Goal: Transaction & Acquisition: Obtain resource

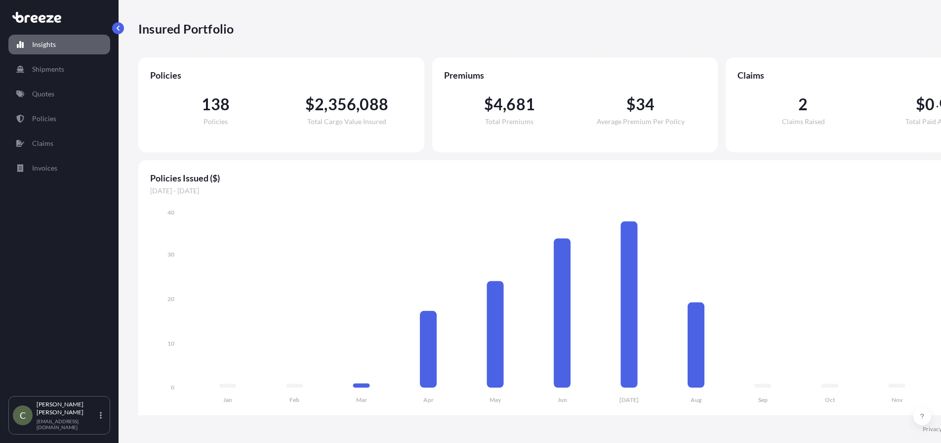
select select "2025"
click at [58, 60] on link "Shipments" at bounding box center [59, 69] width 102 height 20
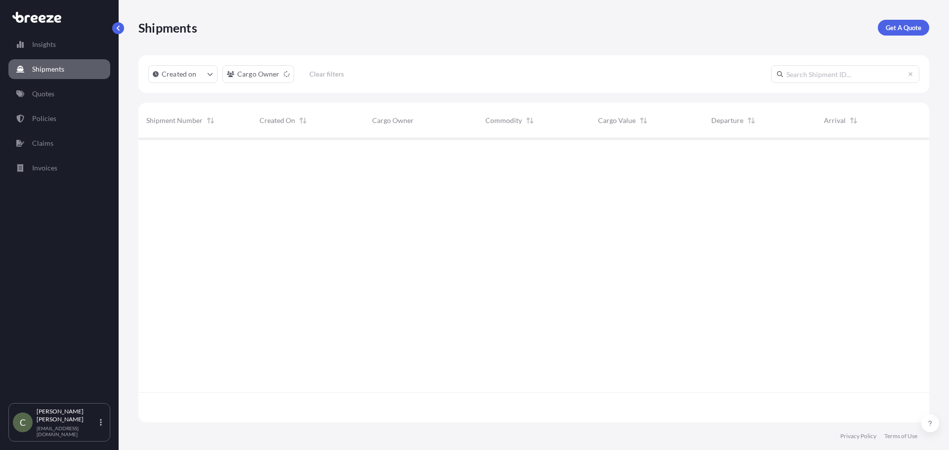
scroll to position [312, 783]
click at [899, 19] on div "Shipments Get A Quote" at bounding box center [533, 27] width 791 height 55
click at [898, 22] on link "Get A Quote" at bounding box center [903, 28] width 51 height 16
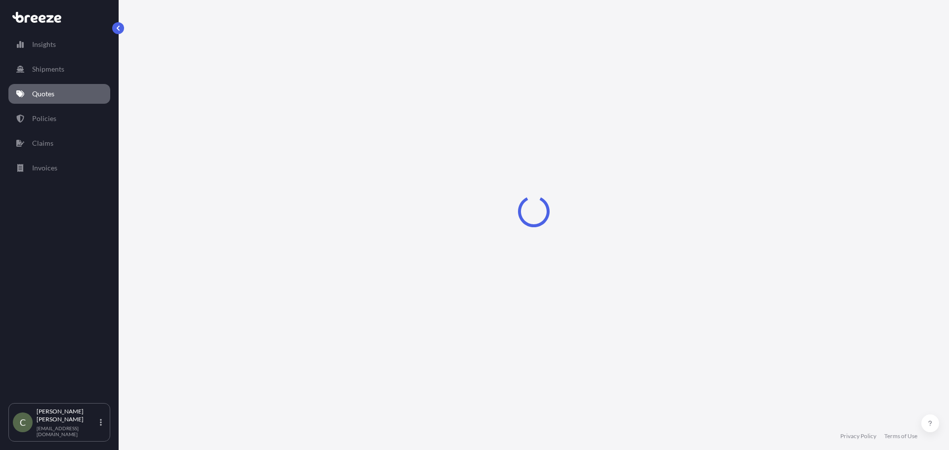
select select "Sea"
select select "1"
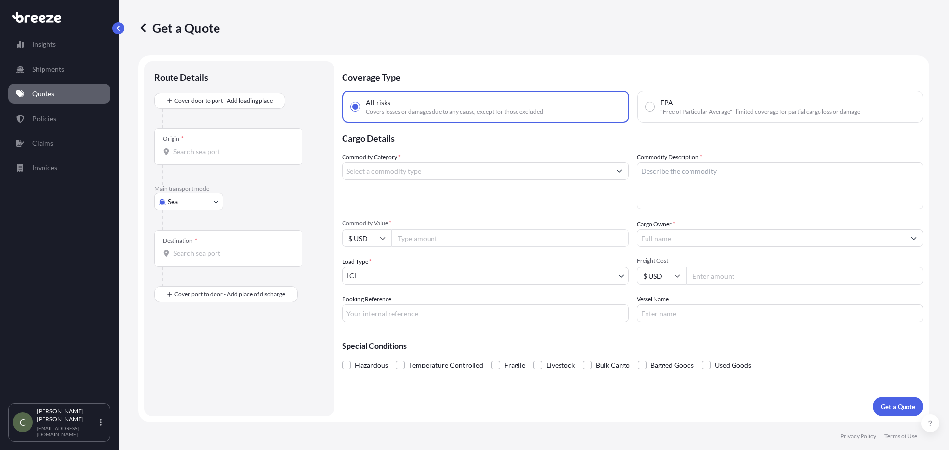
click at [195, 199] on body "Insights Shipments Quotes Policies Claims Invoices C [PERSON_NAME] [EMAIL_ADDRE…" at bounding box center [474, 225] width 949 height 450
click at [178, 267] on span "Road" at bounding box center [181, 263] width 16 height 10
select select "Road"
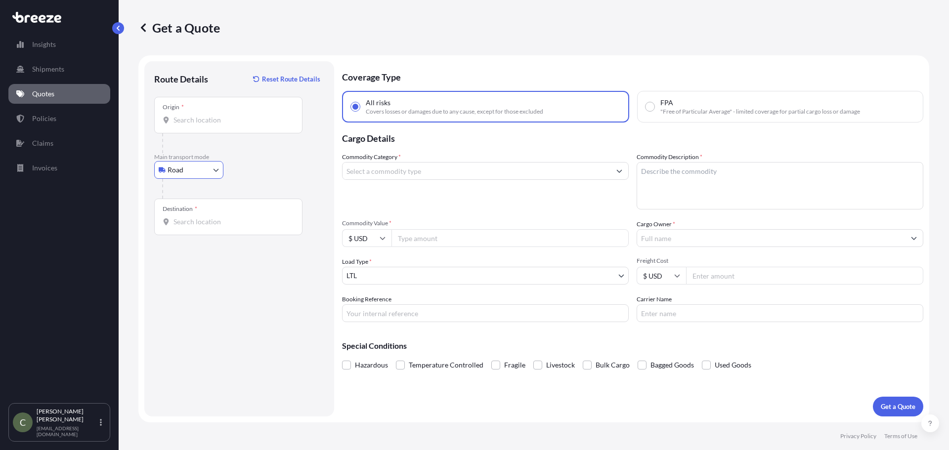
click at [196, 127] on div "Origin *" at bounding box center [228, 115] width 148 height 37
click at [196, 125] on input "Origin *" at bounding box center [231, 120] width 117 height 10
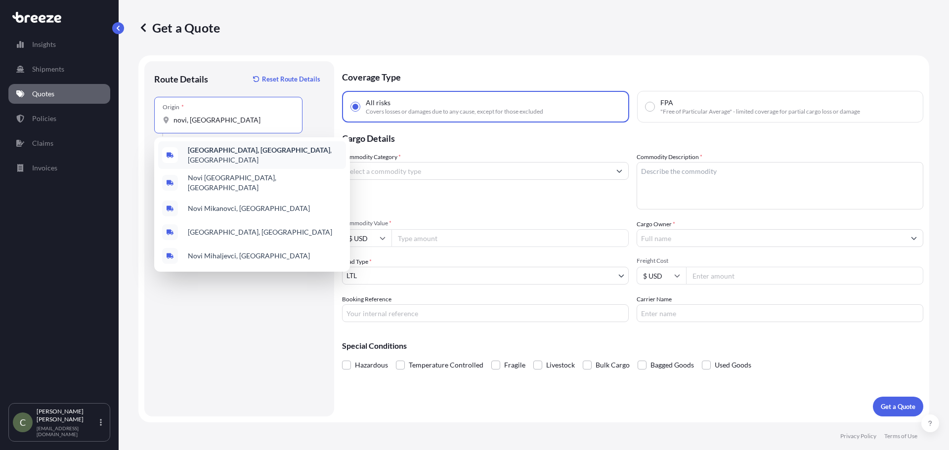
click at [213, 152] on b "[GEOGRAPHIC_DATA], [GEOGRAPHIC_DATA]" at bounding box center [259, 150] width 142 height 8
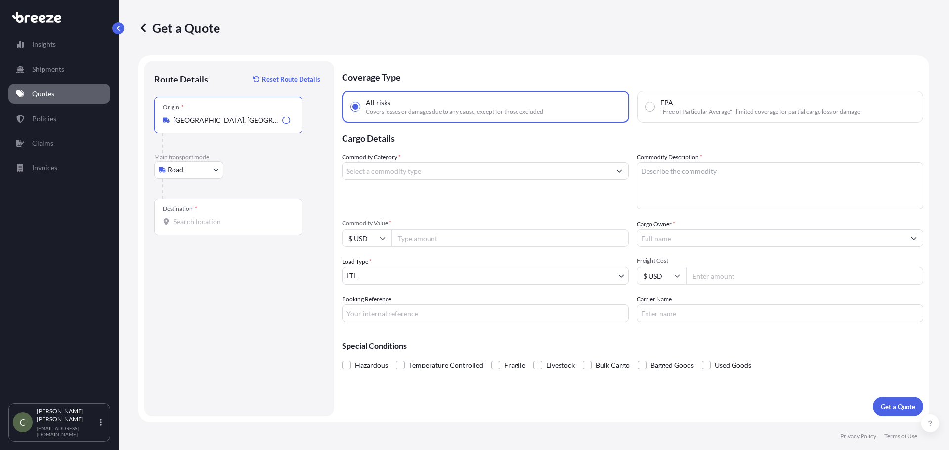
type input "[GEOGRAPHIC_DATA], [GEOGRAPHIC_DATA], [GEOGRAPHIC_DATA]"
click at [210, 222] on input "Destination *" at bounding box center [231, 222] width 117 height 10
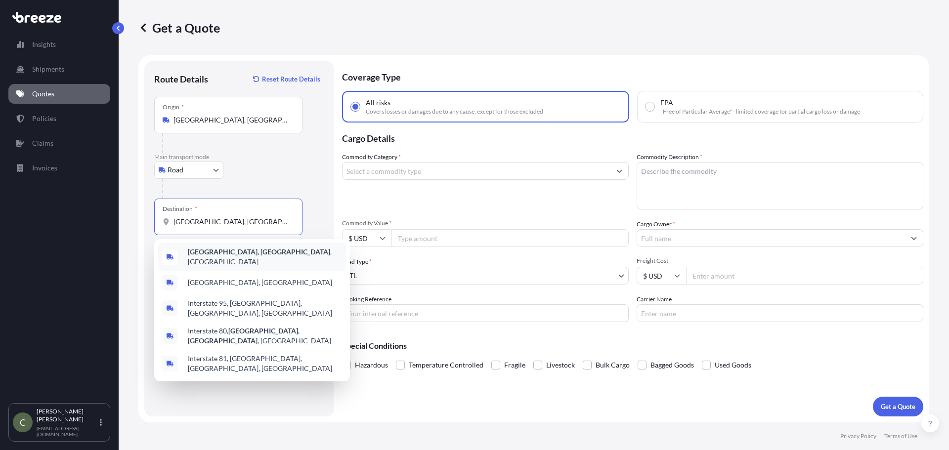
click at [225, 258] on span "[GEOGRAPHIC_DATA], [GEOGRAPHIC_DATA] , [GEOGRAPHIC_DATA]" at bounding box center [265, 257] width 154 height 20
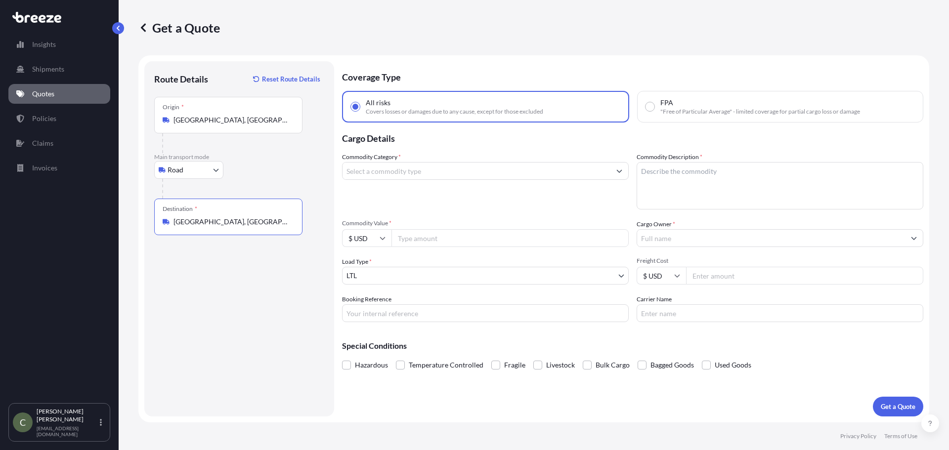
type input "[GEOGRAPHIC_DATA], [GEOGRAPHIC_DATA], [GEOGRAPHIC_DATA]"
click at [402, 178] on input "Commodity Category *" at bounding box center [476, 171] width 268 height 18
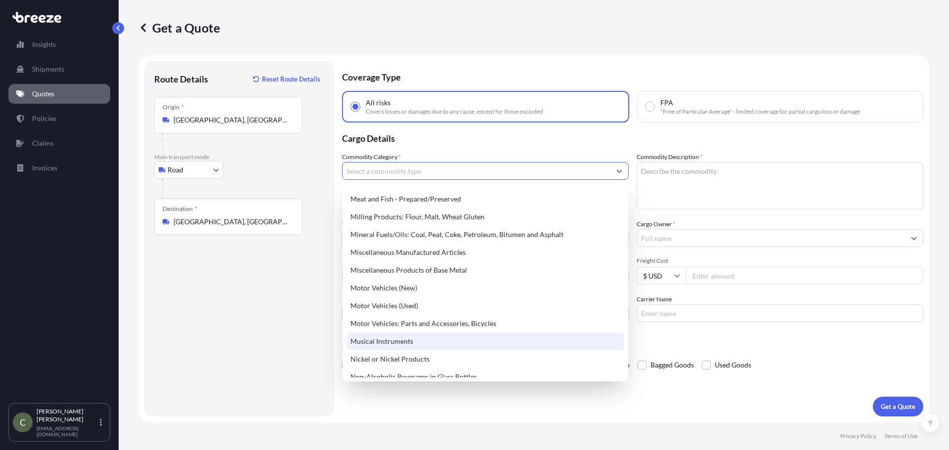
scroll to position [1334, 0]
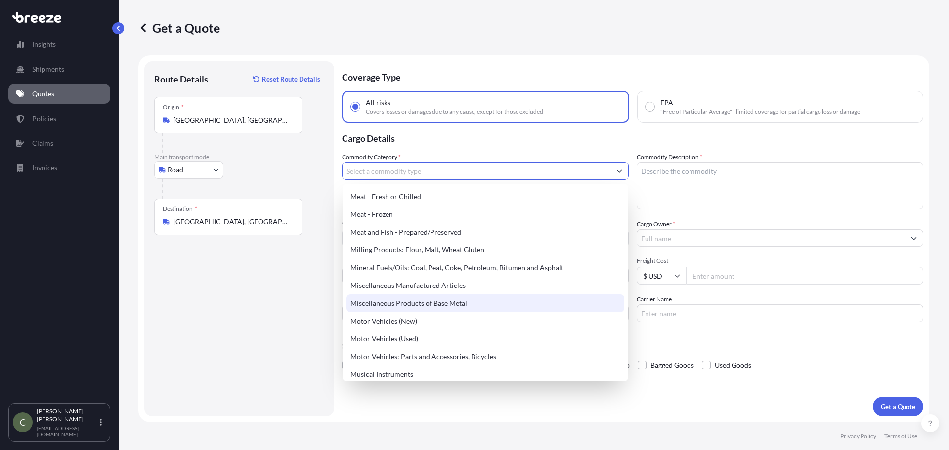
click at [439, 300] on div "Miscellaneous Products of Base Metal" at bounding box center [485, 304] width 278 height 18
type input "Miscellaneous Products of Base Metal"
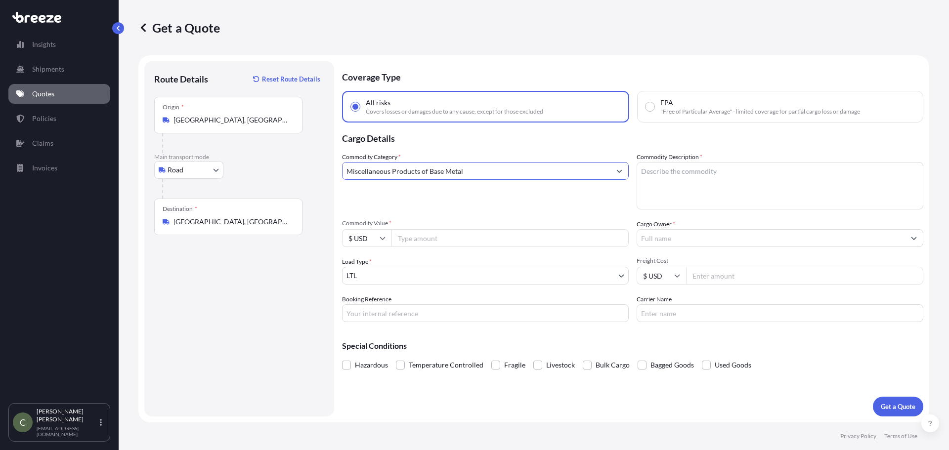
click at [682, 182] on textarea "Commodity Description *" at bounding box center [780, 185] width 287 height 47
type textarea "Wear Bars"
click at [503, 232] on input "Commodity Value *" at bounding box center [509, 238] width 237 height 18
type input "1700"
click at [650, 240] on input "Cargo Owner *" at bounding box center [771, 238] width 268 height 18
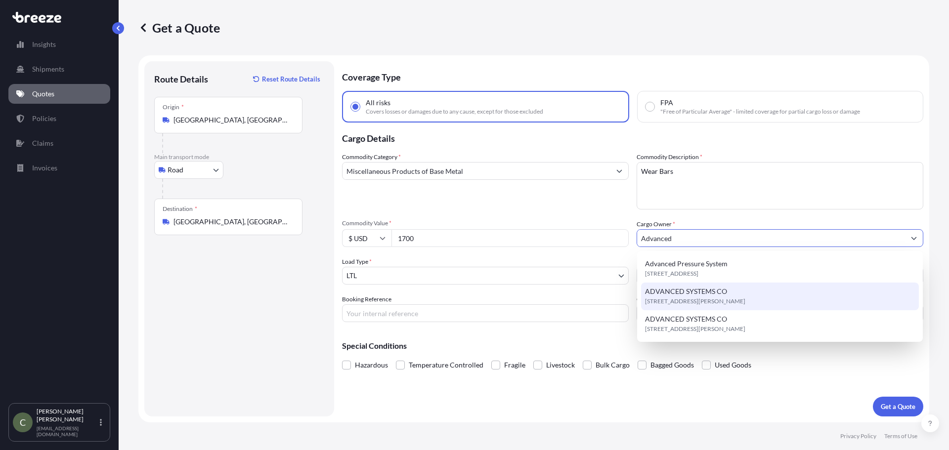
click at [682, 293] on span "ADVANCED SYSTEMS CO" at bounding box center [686, 292] width 82 height 10
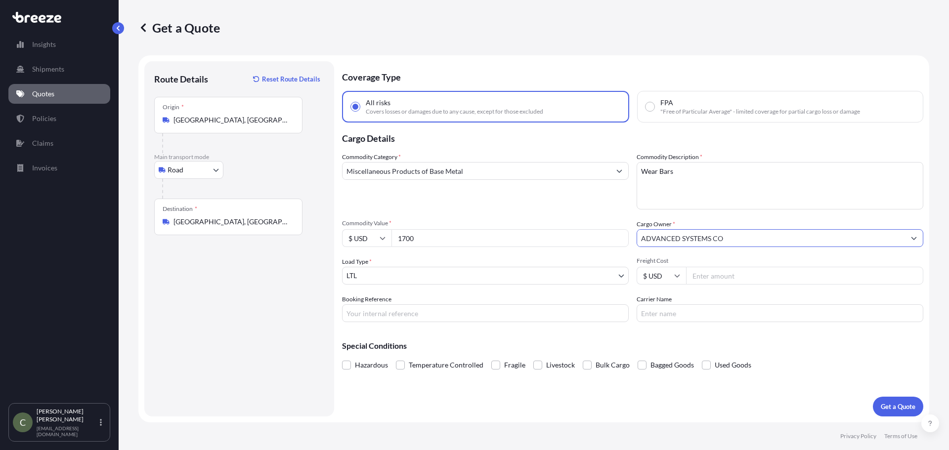
type input "ADVANCED SYSTEMS CO"
click at [764, 282] on input "Freight Cost" at bounding box center [804, 276] width 237 height 18
type input "274.33"
click at [895, 402] on p "Get a Quote" at bounding box center [898, 407] width 35 height 10
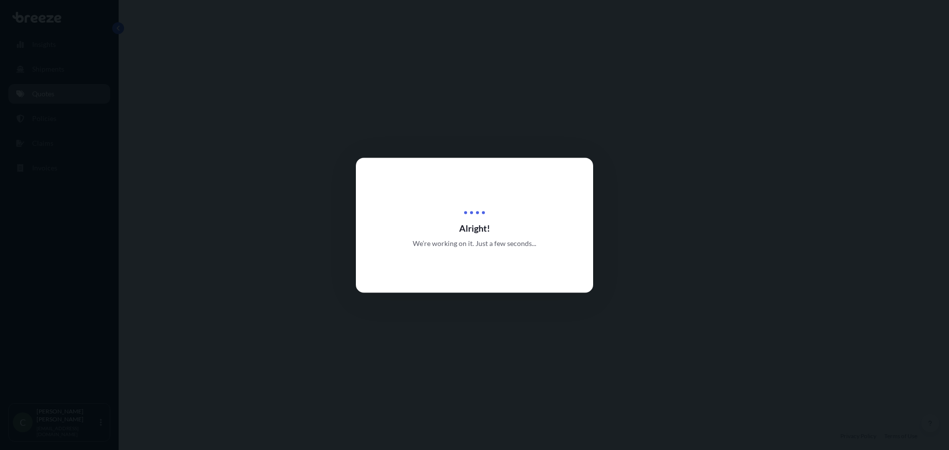
select select "Road"
select select "1"
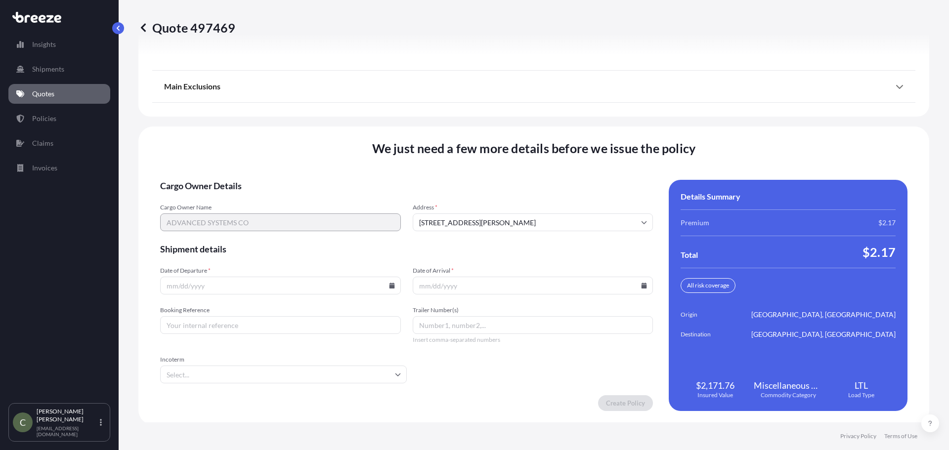
scroll to position [1275, 0]
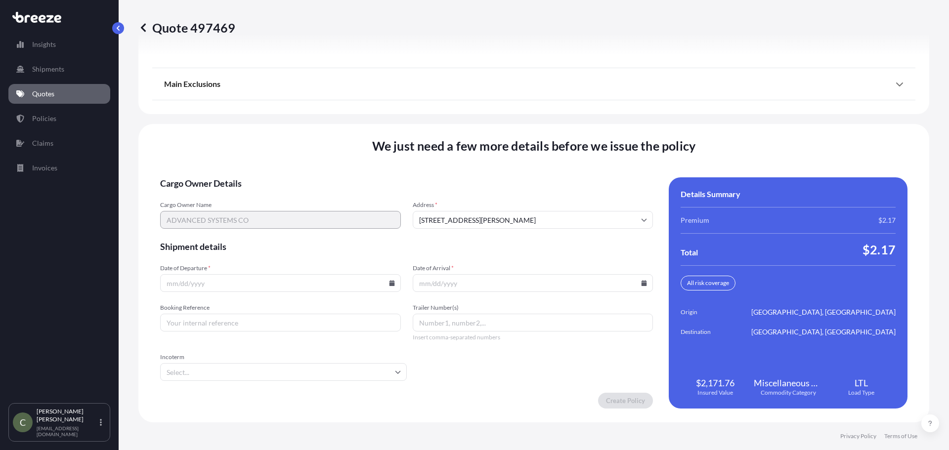
click at [393, 282] on input "Date of Departure *" at bounding box center [280, 283] width 241 height 18
click at [392, 282] on icon at bounding box center [392, 283] width 6 height 6
click at [237, 229] on button "26" at bounding box center [233, 233] width 16 height 16
type input "[DATE]"
click at [468, 286] on input "Date of Arrival *" at bounding box center [533, 283] width 241 height 18
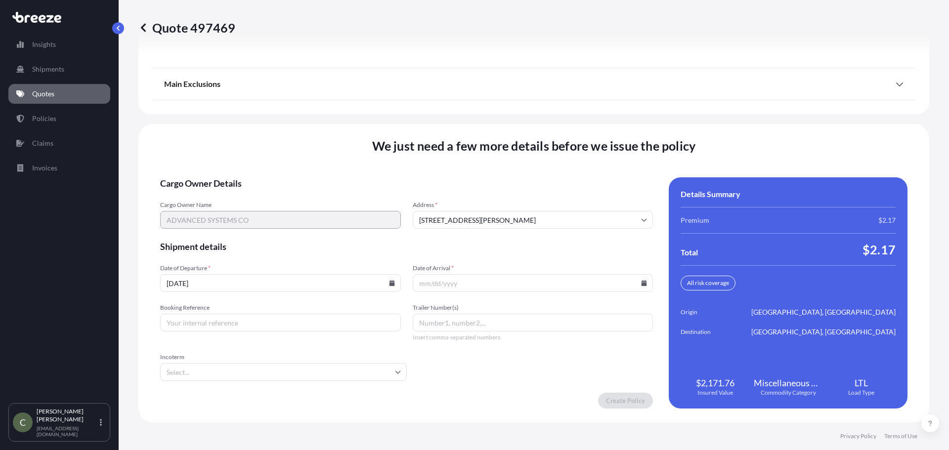
click at [641, 283] on icon at bounding box center [643, 283] width 5 height 6
click at [549, 233] on button "29" at bounding box center [553, 233] width 16 height 16
type input "[DATE]"
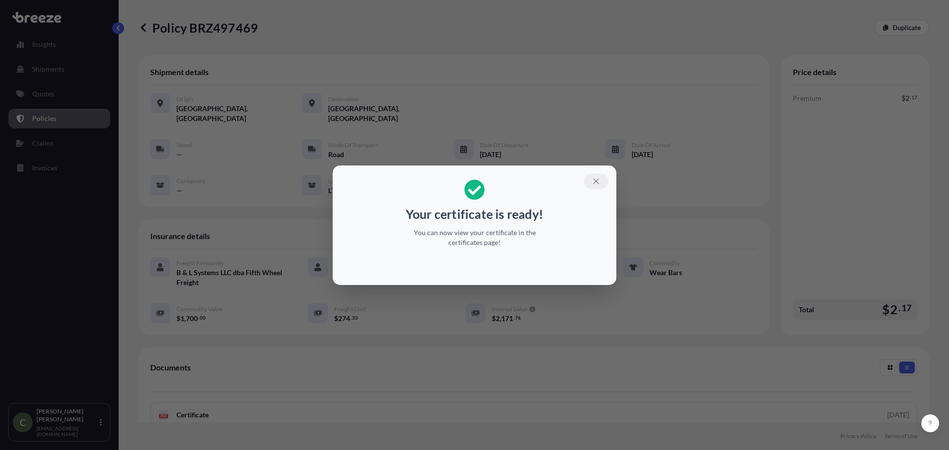
click at [602, 190] on section "Your certificate is ready! You can now view your certificate in the certificate…" at bounding box center [475, 226] width 284 height 120
click at [599, 177] on icon "button" at bounding box center [596, 181] width 9 height 9
